Goal: Communication & Community: Share content

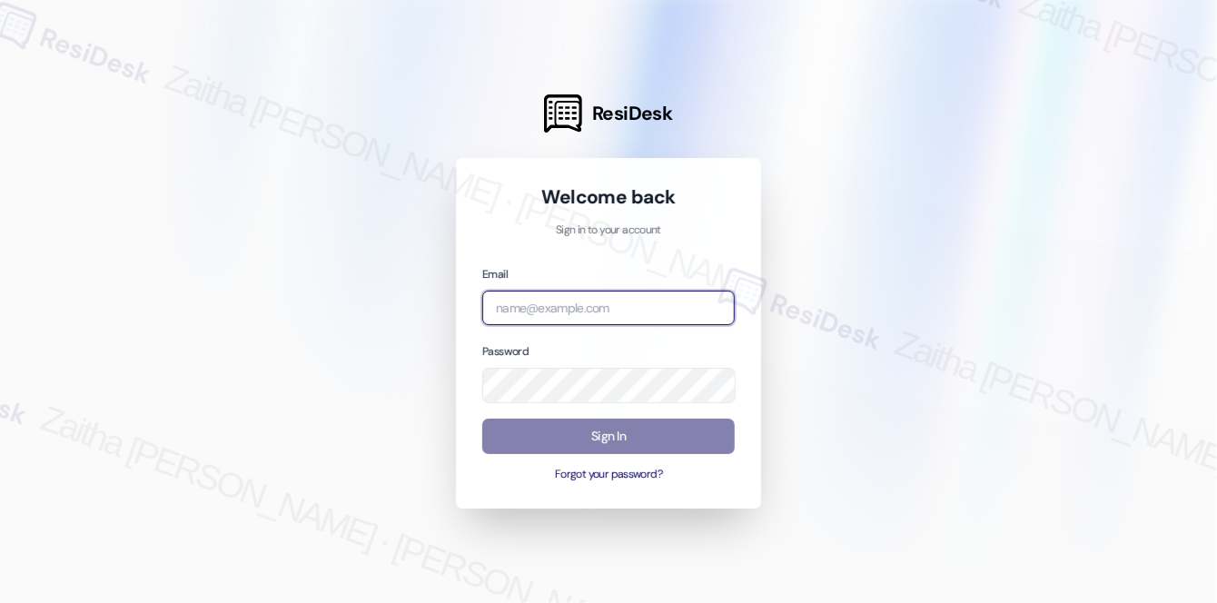
click at [622, 298] on input "email" at bounding box center [608, 308] width 252 height 35
type input "automated-surveys-meridian_management-zaitha.mae.[PERSON_NAME]@meridian_[DOMAIN…"
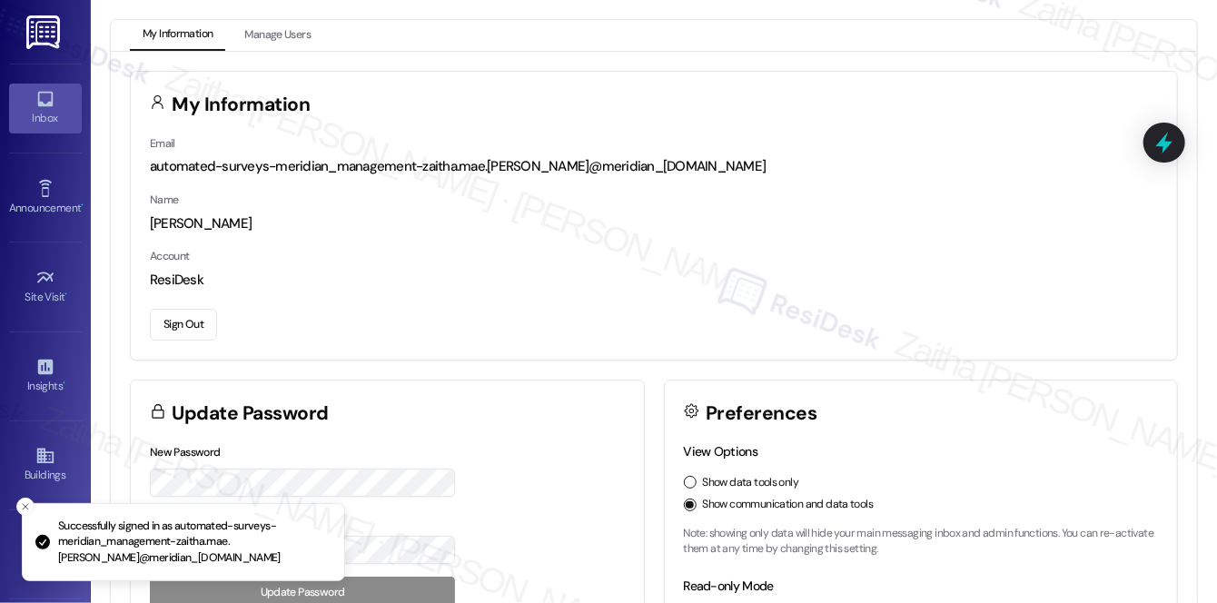
click at [35, 115] on div "Inbox" at bounding box center [45, 118] width 91 height 18
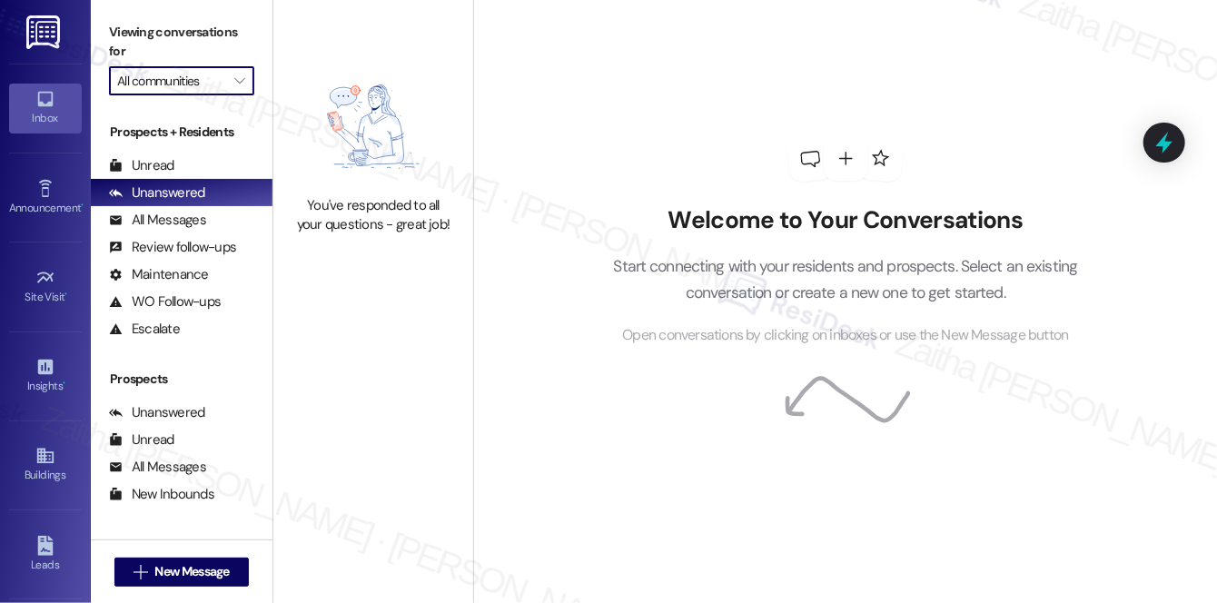
click at [199, 88] on input "All communities" at bounding box center [171, 80] width 108 height 29
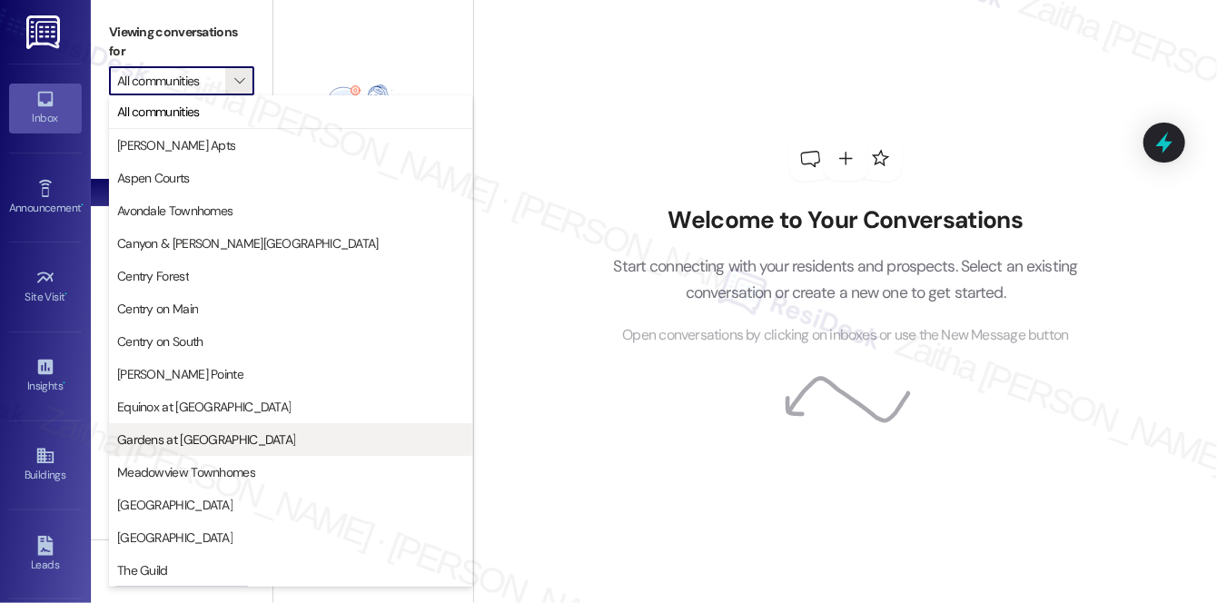
click at [168, 446] on span "Gardens at [GEOGRAPHIC_DATA]" at bounding box center [206, 439] width 178 height 18
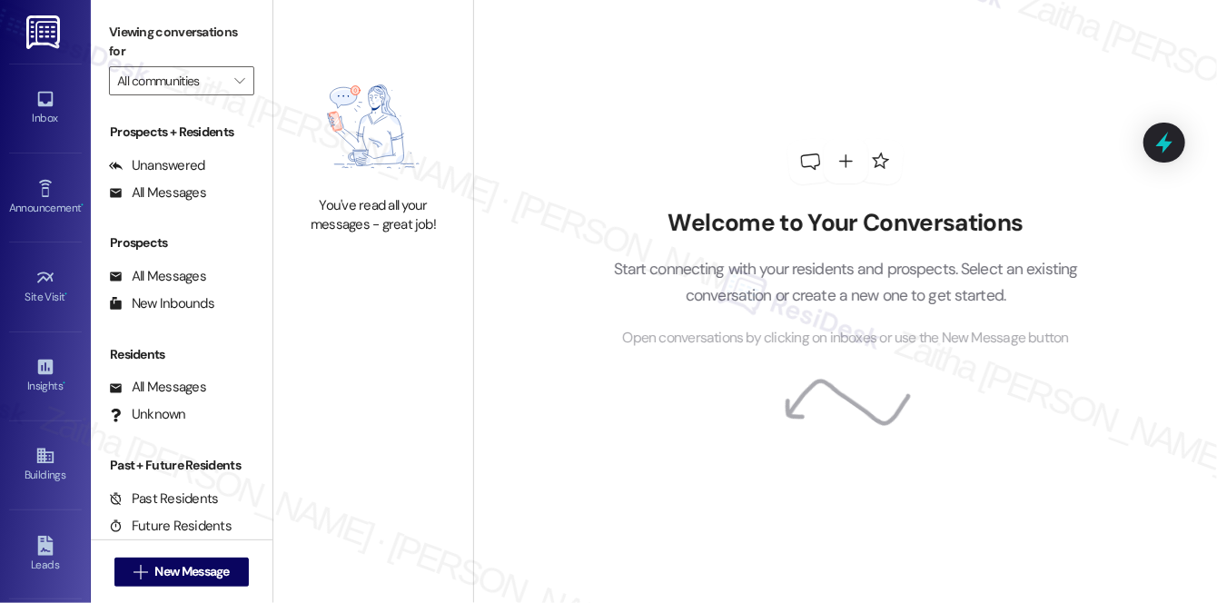
type input "Gardens at [GEOGRAPHIC_DATA]"
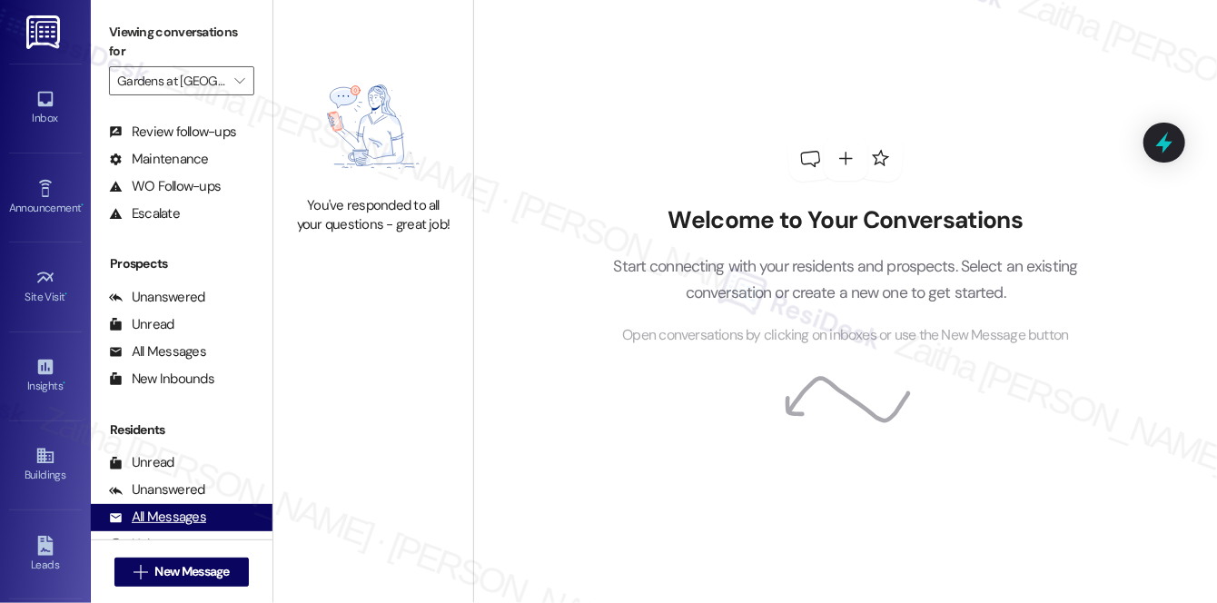
scroll to position [216, 0]
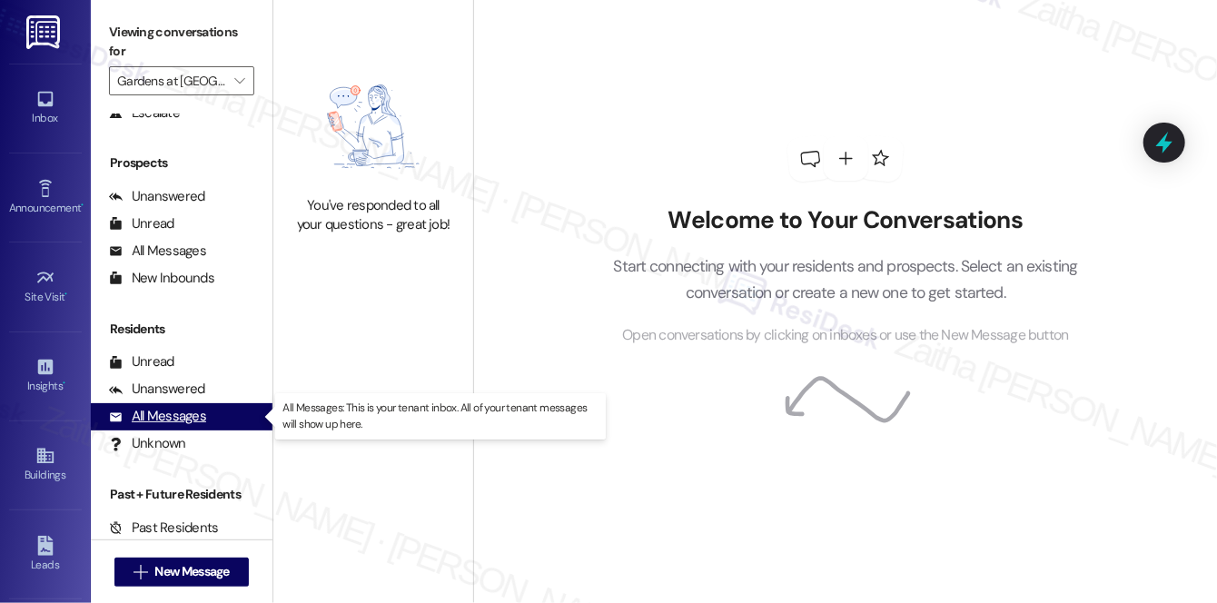
click at [172, 412] on div "All Messages" at bounding box center [157, 416] width 97 height 19
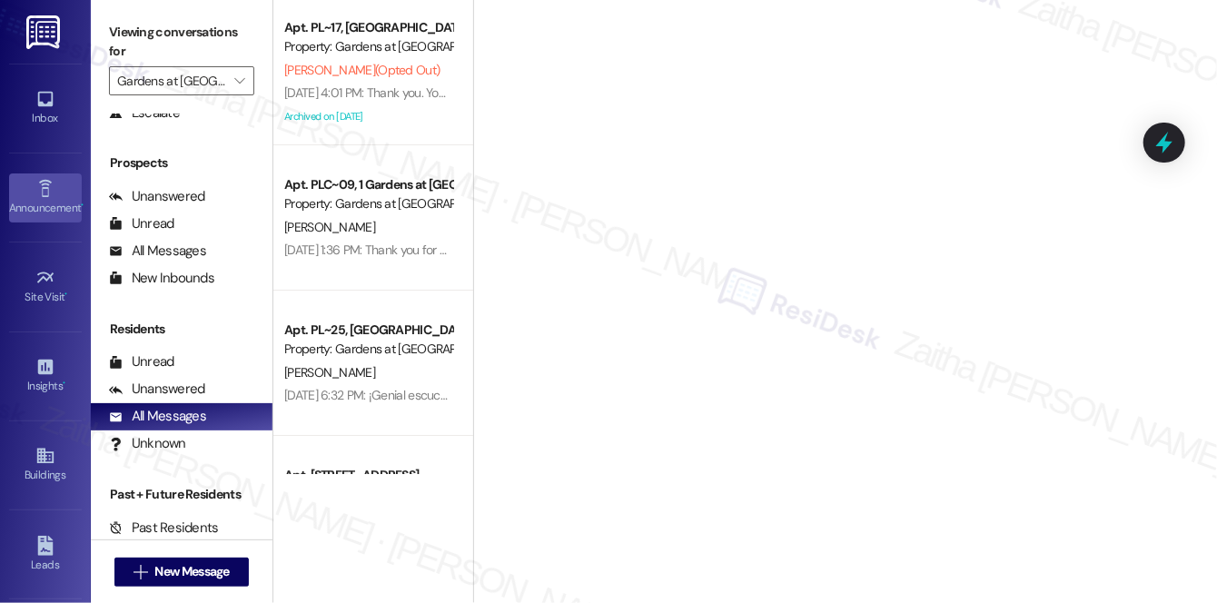
click at [43, 194] on icon at bounding box center [44, 188] width 13 height 17
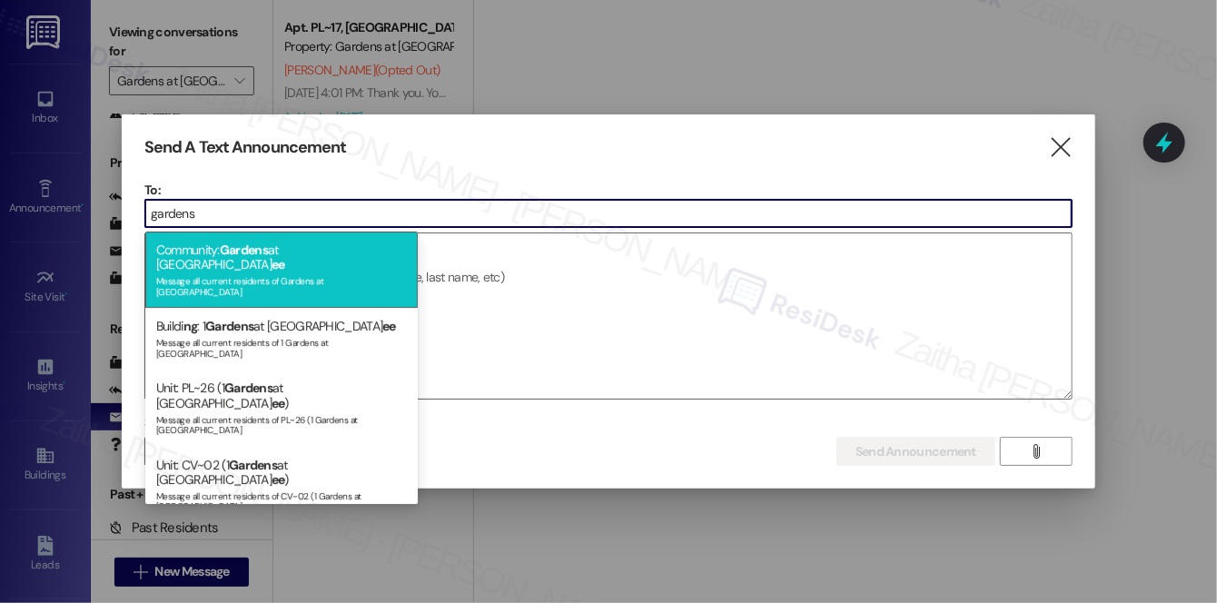
type input "gardens"
click at [268, 256] on span "Gardens" at bounding box center [244, 250] width 48 height 16
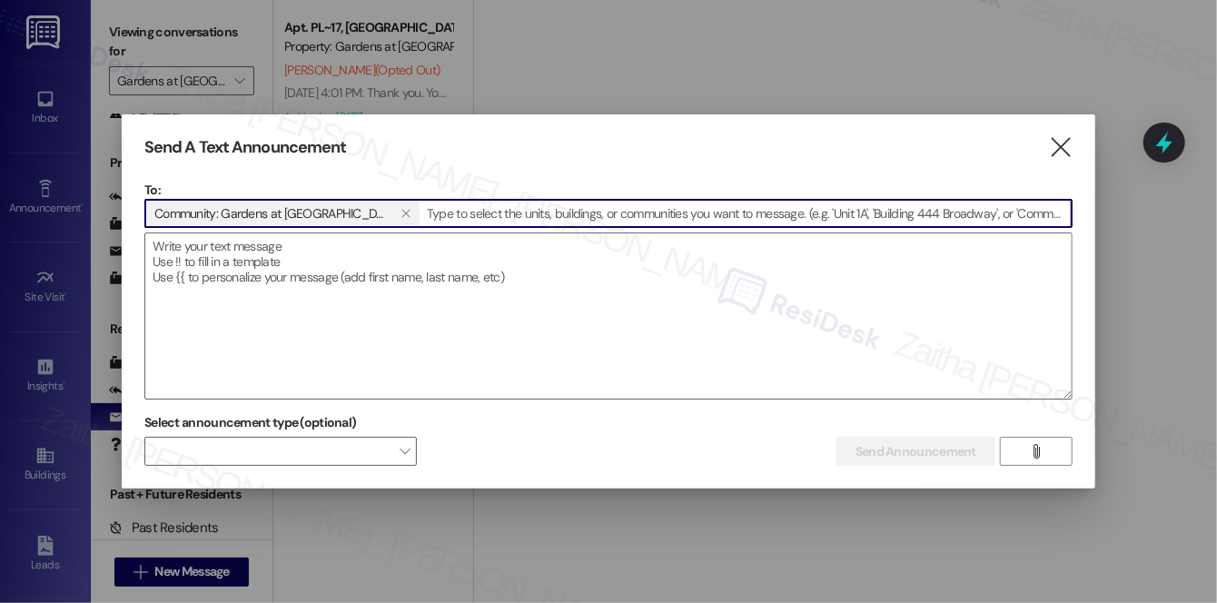
click at [270, 256] on textarea at bounding box center [608, 315] width 926 height 165
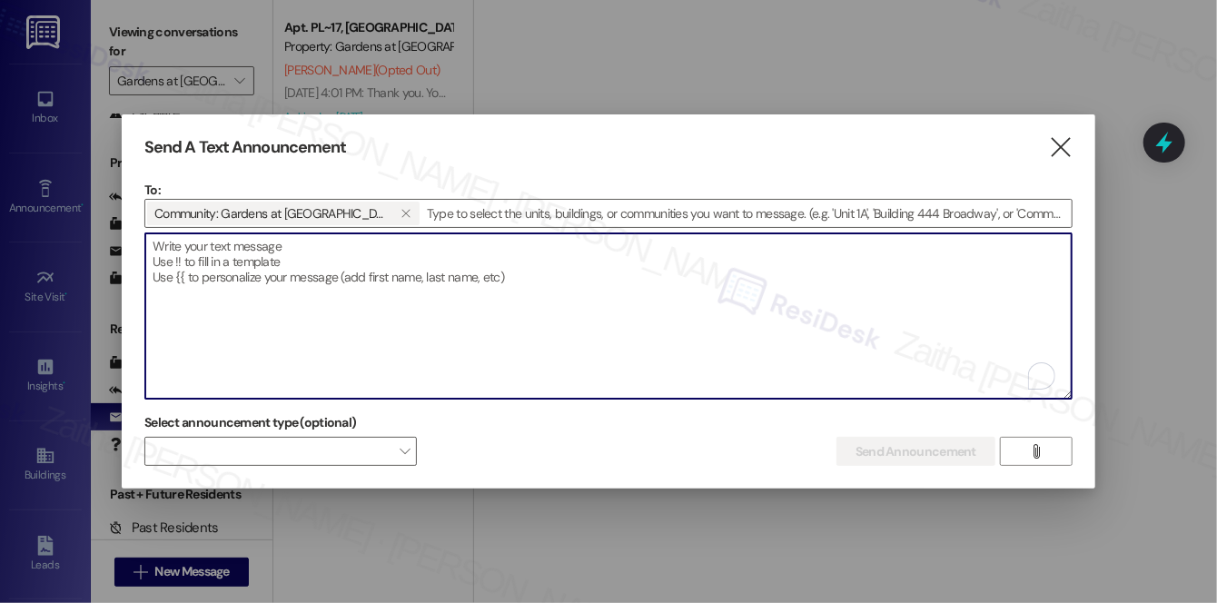
paste textarea "Hi {{first_name}} - as of this week, {{property}} will no longer be offering th…"
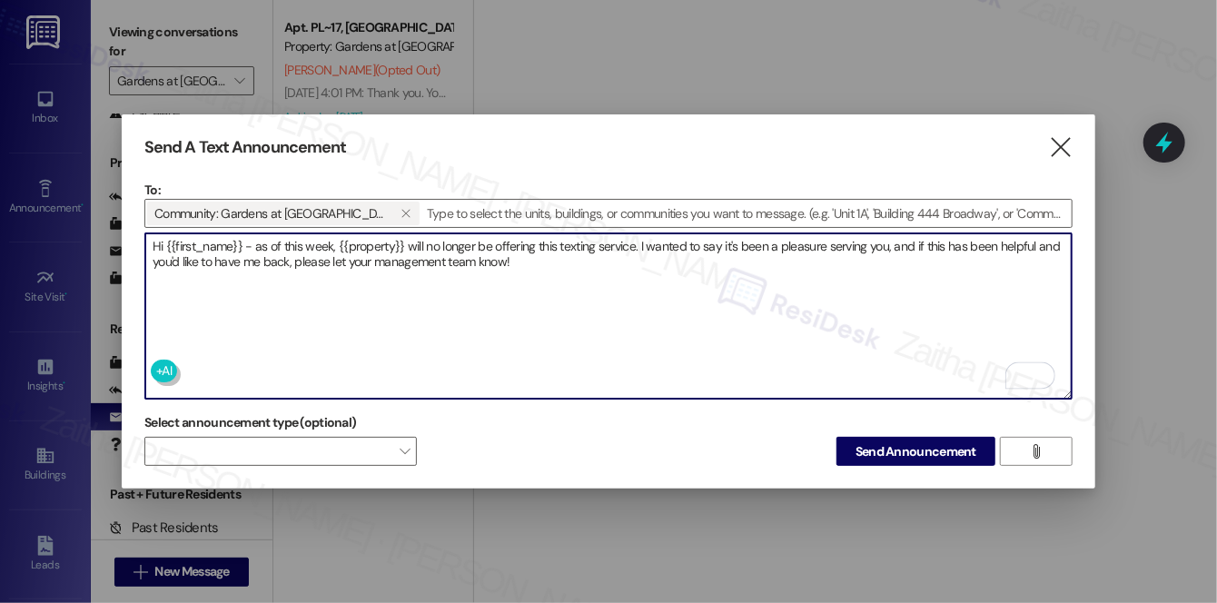
type textarea "Hi {{first_name}} - as of this week, {{property}} will no longer be offering th…"
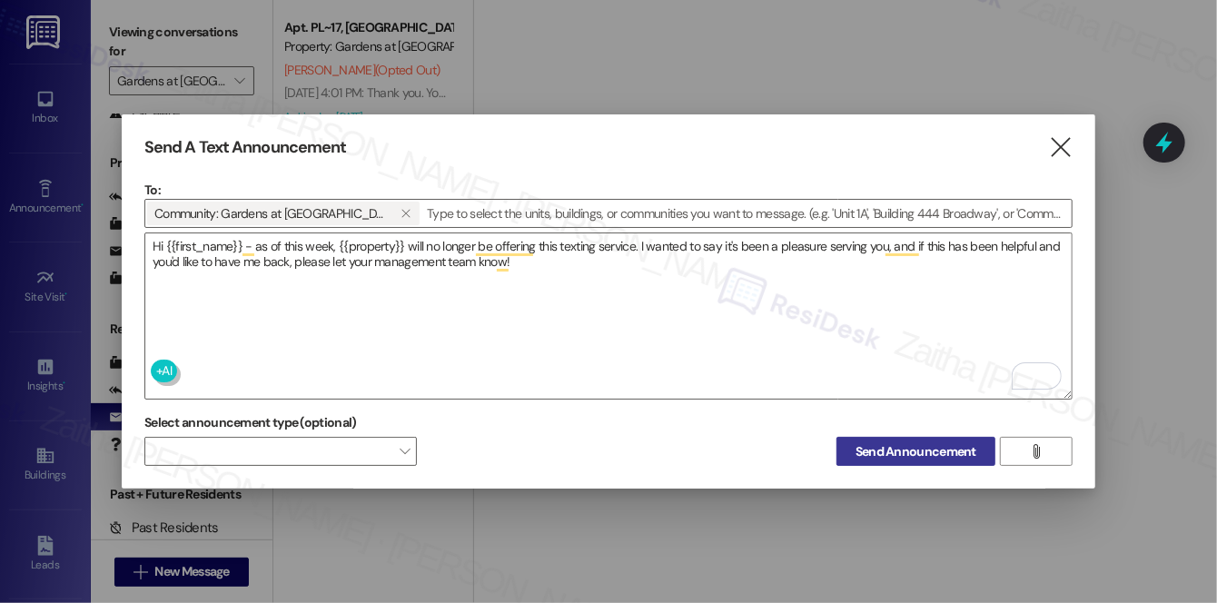
click at [898, 451] on span "Send Announcement" at bounding box center [915, 451] width 121 height 19
